Goal: Browse casually

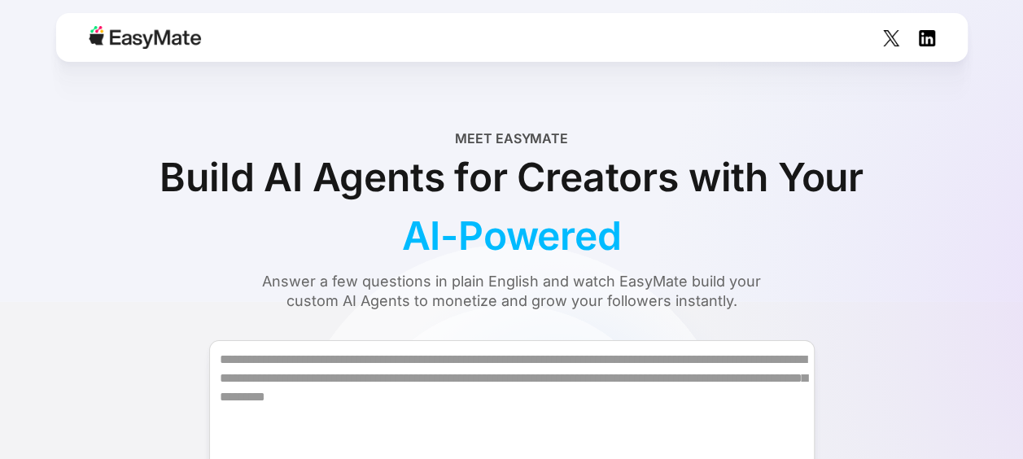
click at [160, 42] on img at bounding box center [145, 37] width 112 height 23
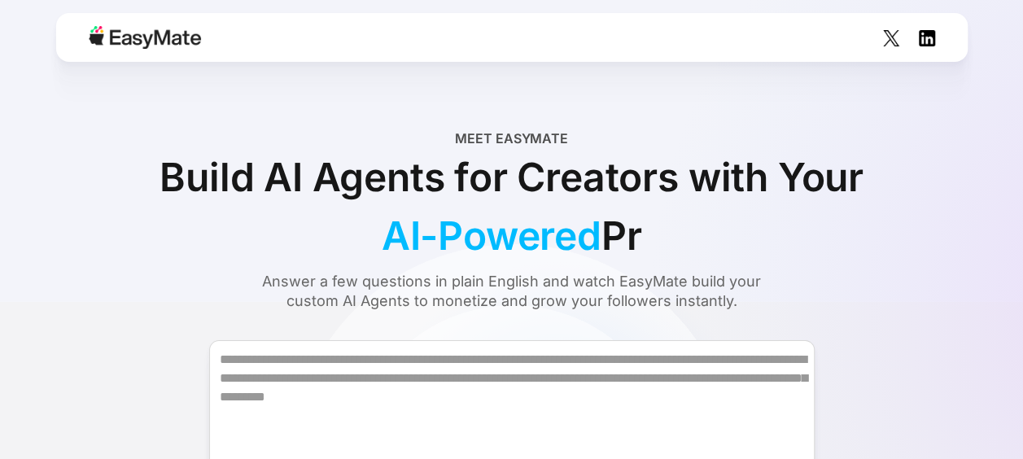
click at [160, 37] on img at bounding box center [145, 37] width 112 height 23
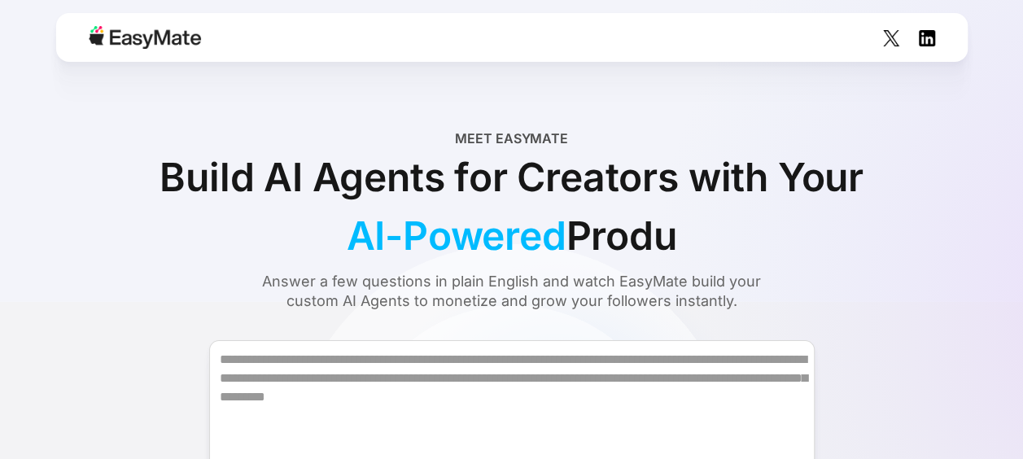
click at [162, 37] on img at bounding box center [145, 37] width 112 height 23
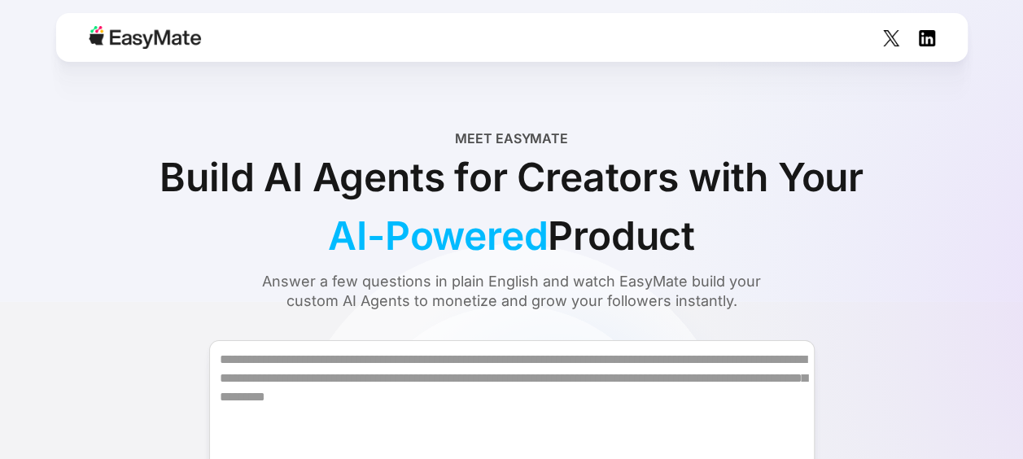
click at [162, 37] on img at bounding box center [145, 37] width 112 height 23
click at [163, 38] on img at bounding box center [145, 37] width 112 height 23
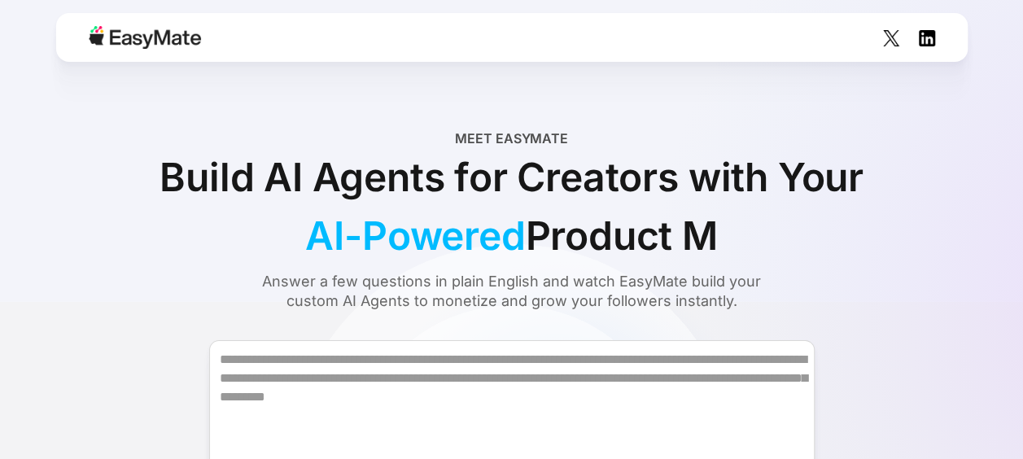
click at [164, 39] on img at bounding box center [145, 37] width 112 height 23
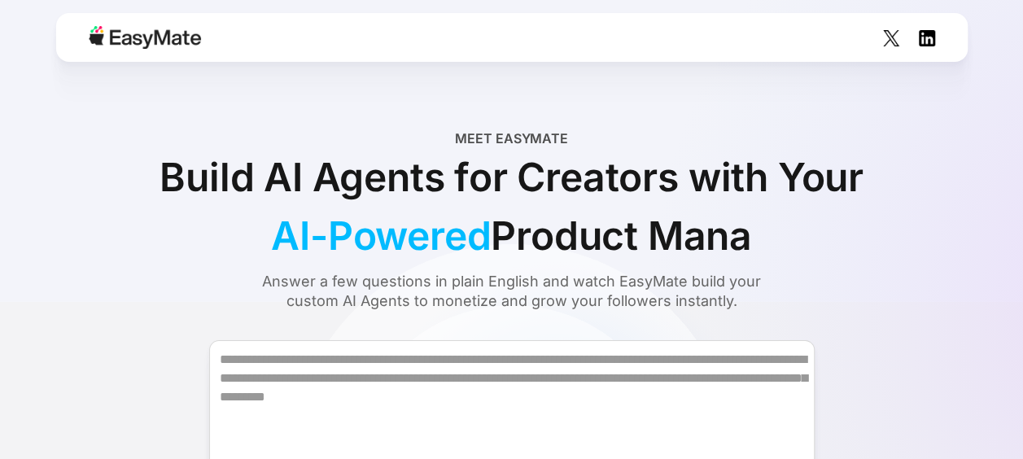
click at [164, 39] on img at bounding box center [145, 37] width 112 height 23
